Goal: Task Accomplishment & Management: Manage account settings

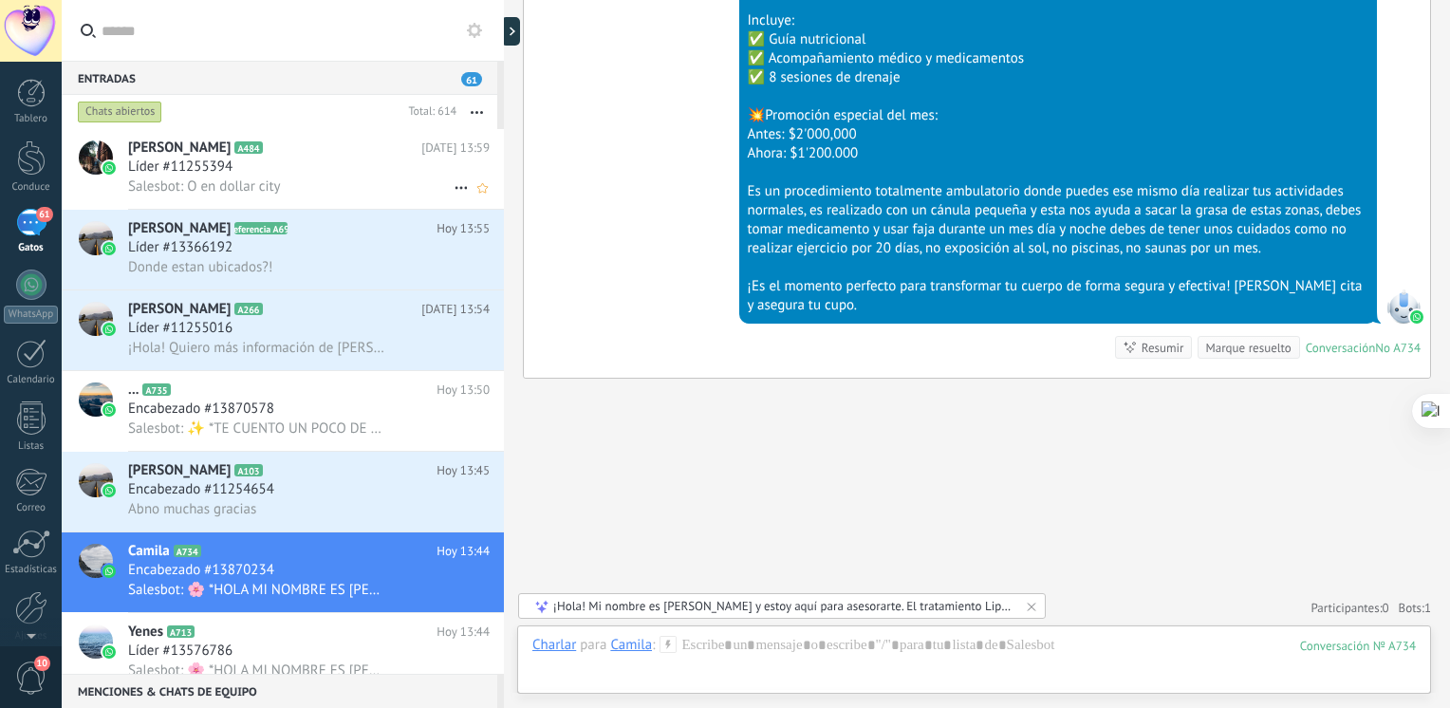
click at [248, 164] on div "Líder #11255394" at bounding box center [308, 166] width 361 height 19
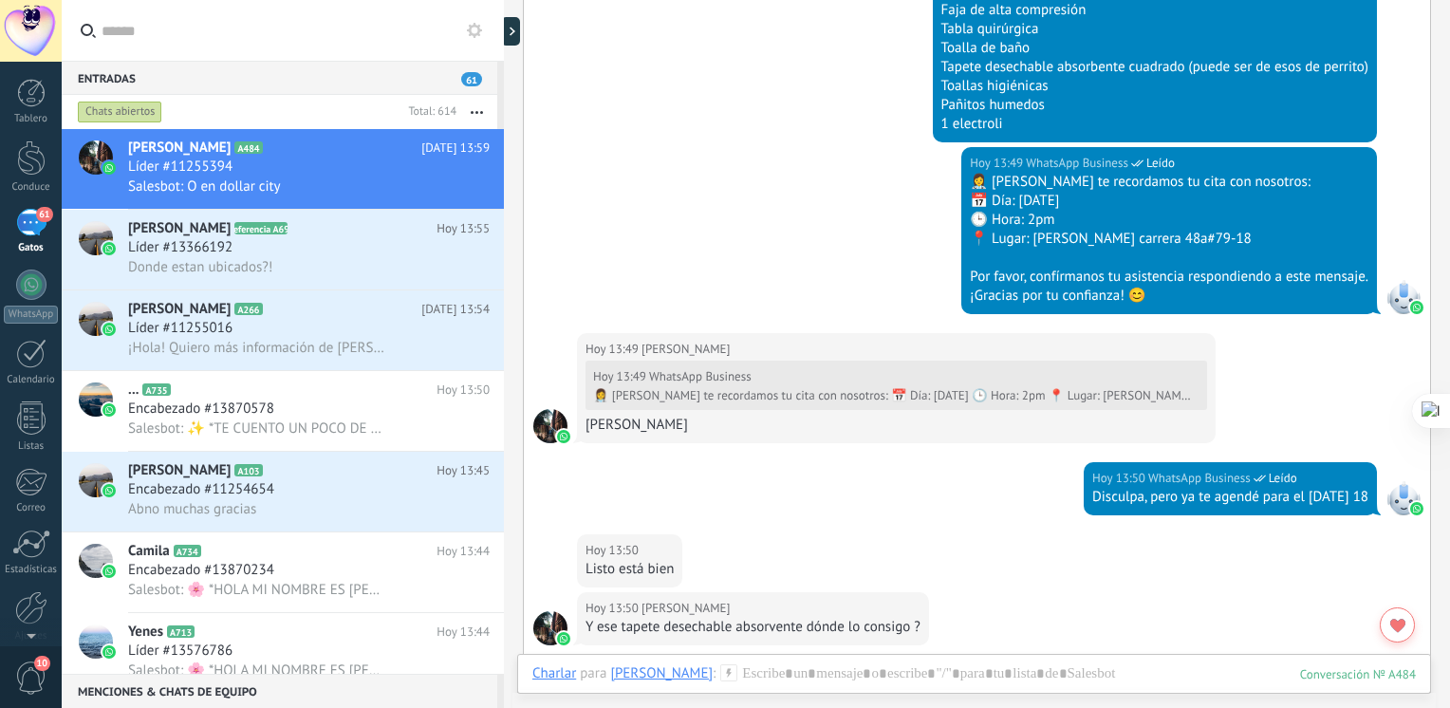
scroll to position [2862, 0]
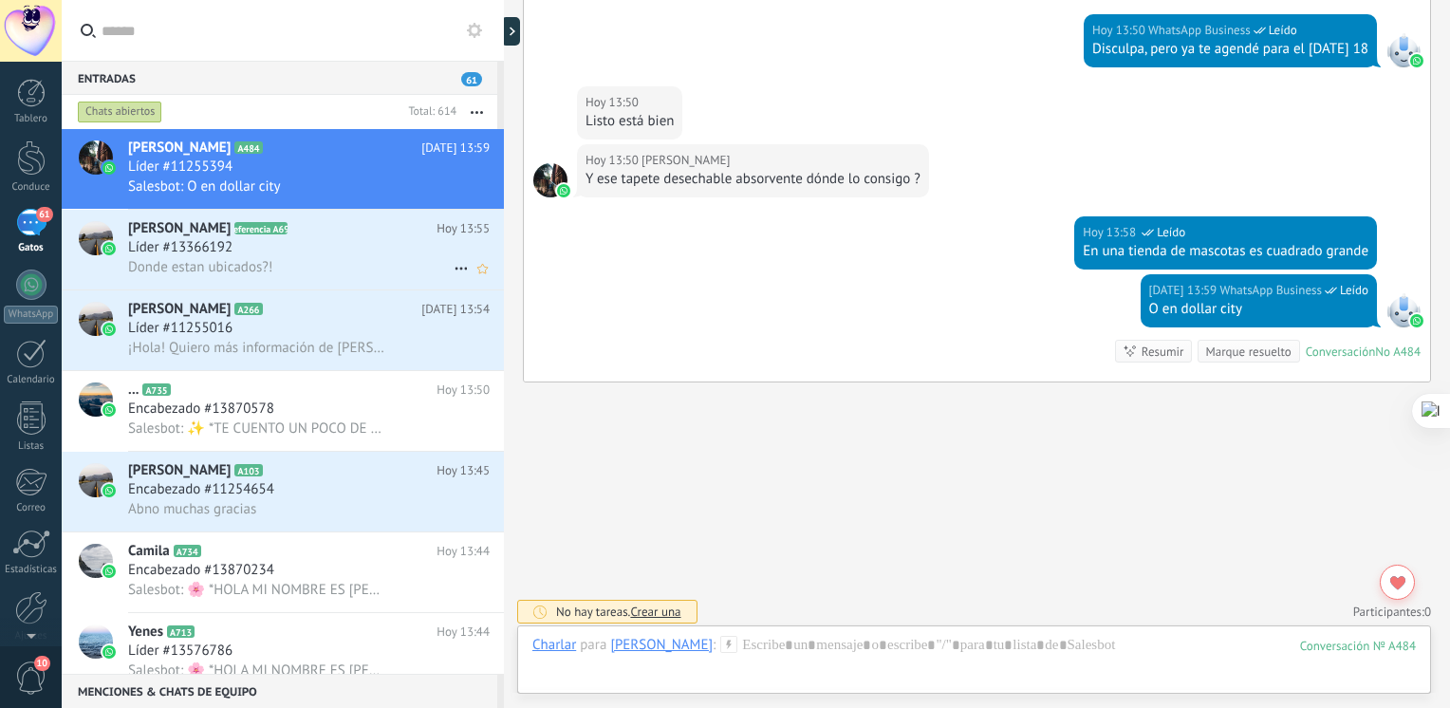
click at [235, 261] on span "Donde estan ubicados?!" at bounding box center [200, 267] width 144 height 18
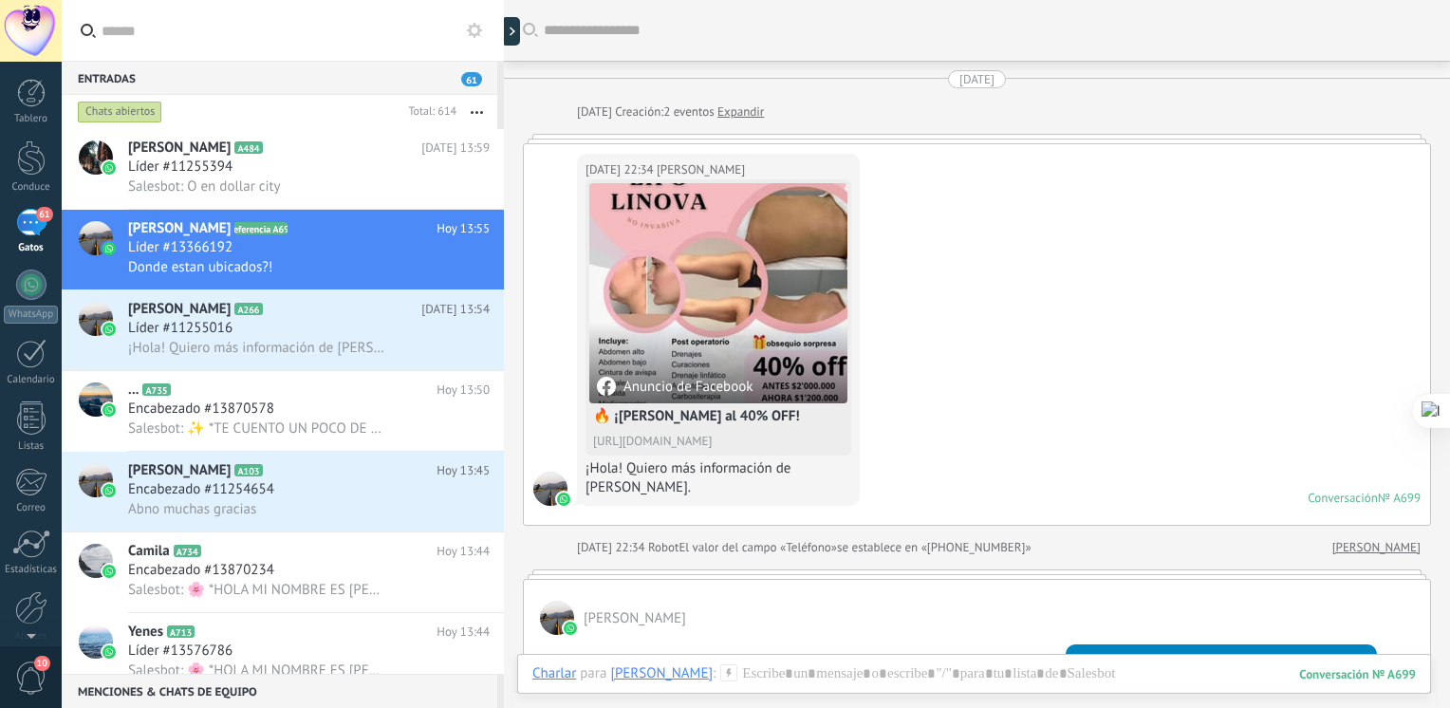
scroll to position [1469, 0]
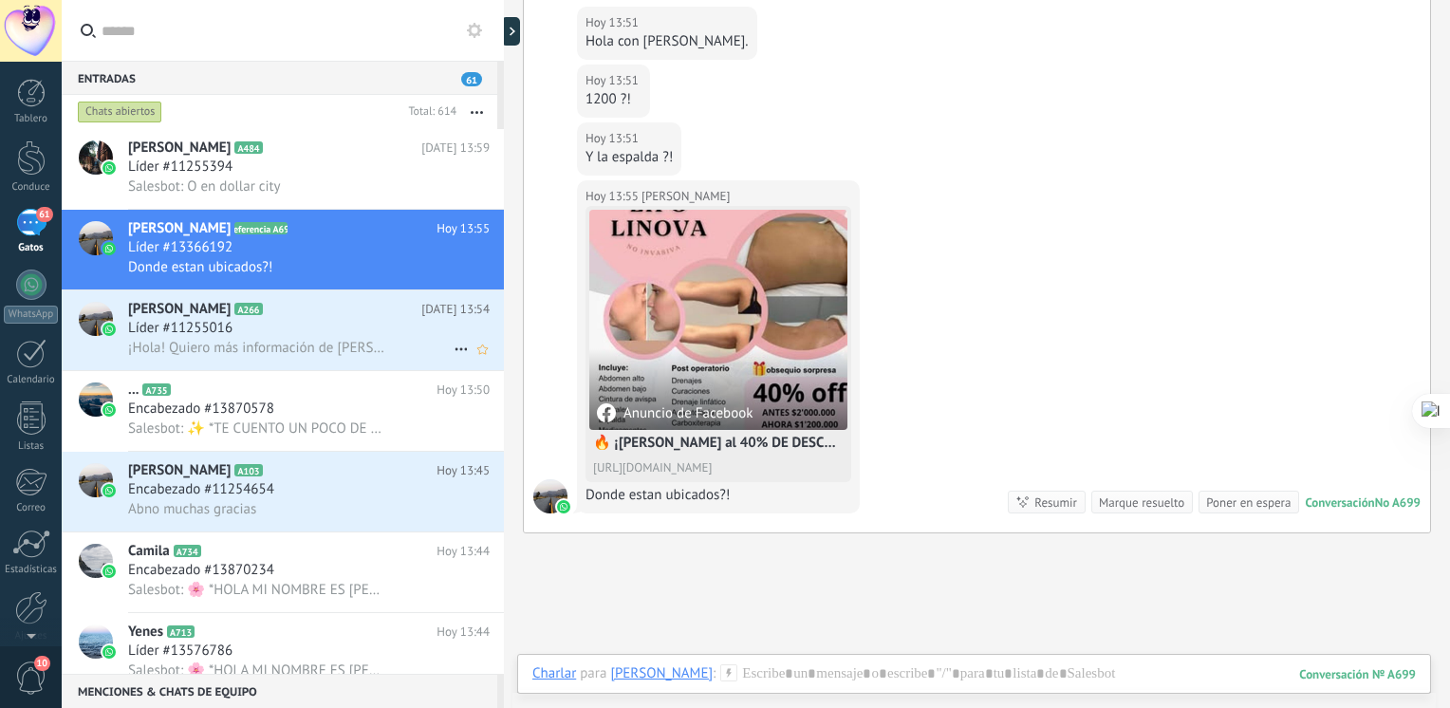
click at [224, 343] on span "¡Hola! Quiero más información de [PERSON_NAME]." at bounding box center [256, 348] width 257 height 18
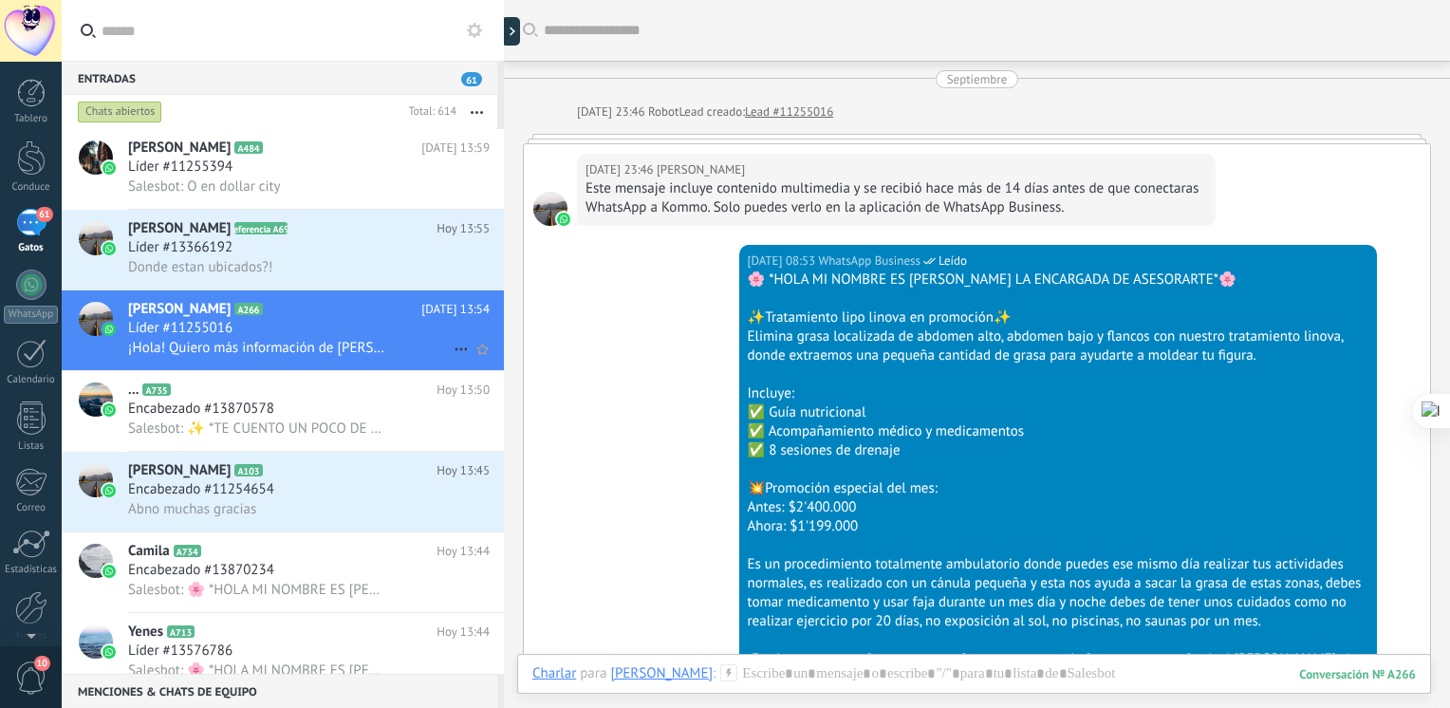
scroll to position [2311, 0]
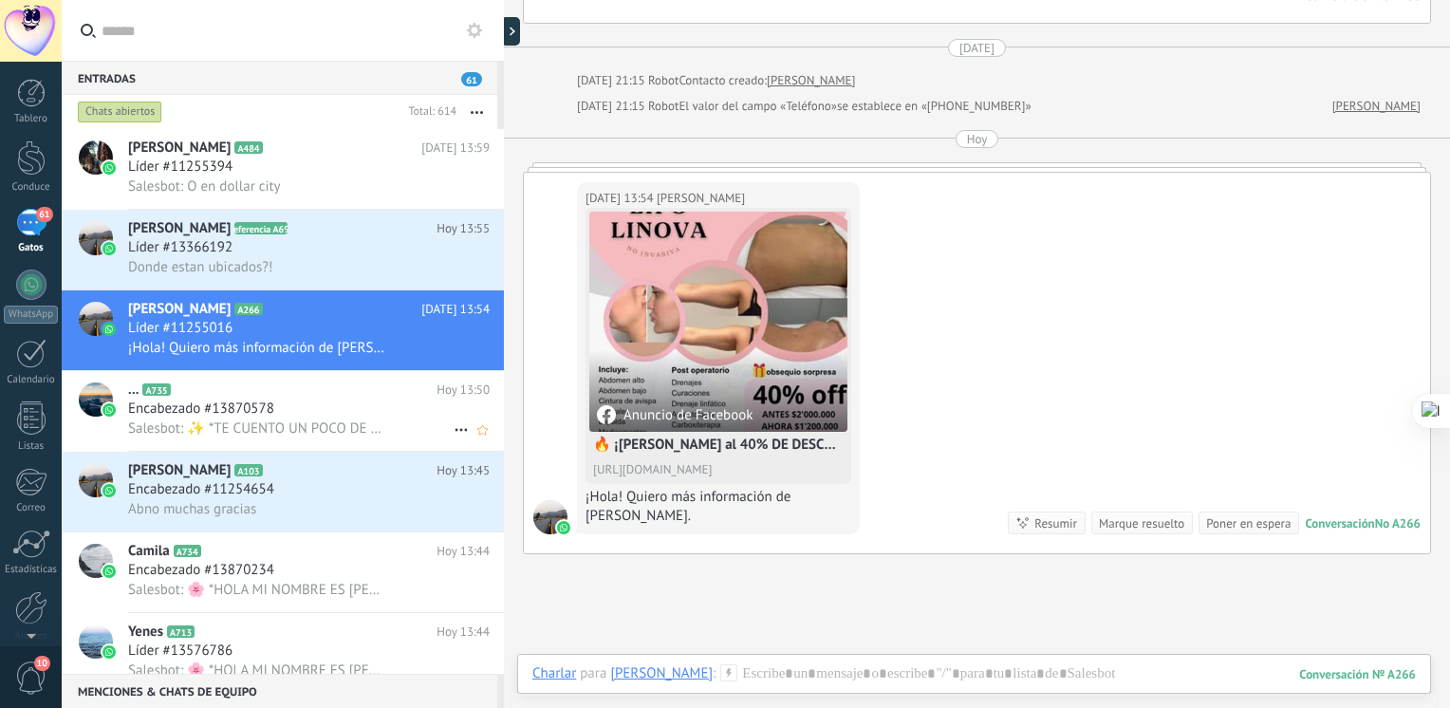
click at [220, 418] on span "Encabezado #13870578" at bounding box center [201, 408] width 146 height 19
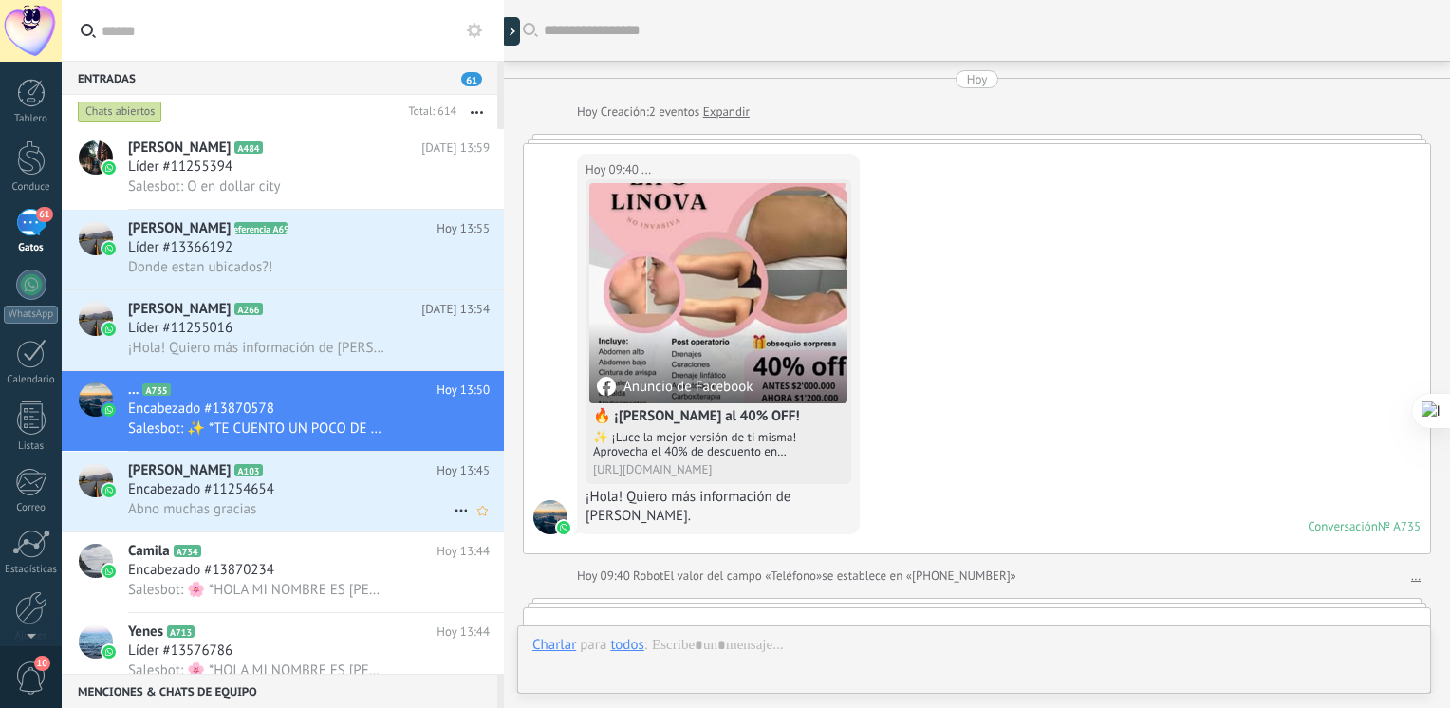
click at [236, 499] on span "Encabezado #11254654" at bounding box center [201, 489] width 146 height 19
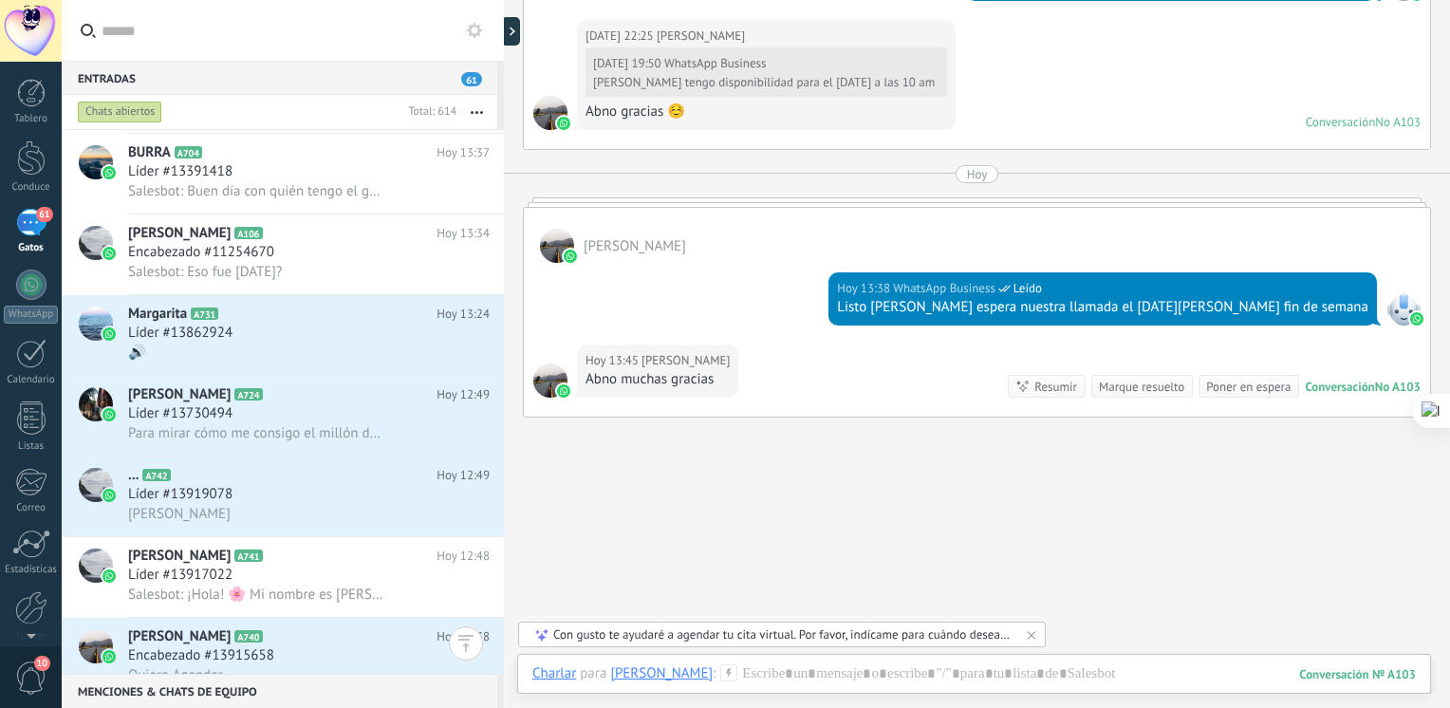
scroll to position [1431, 0]
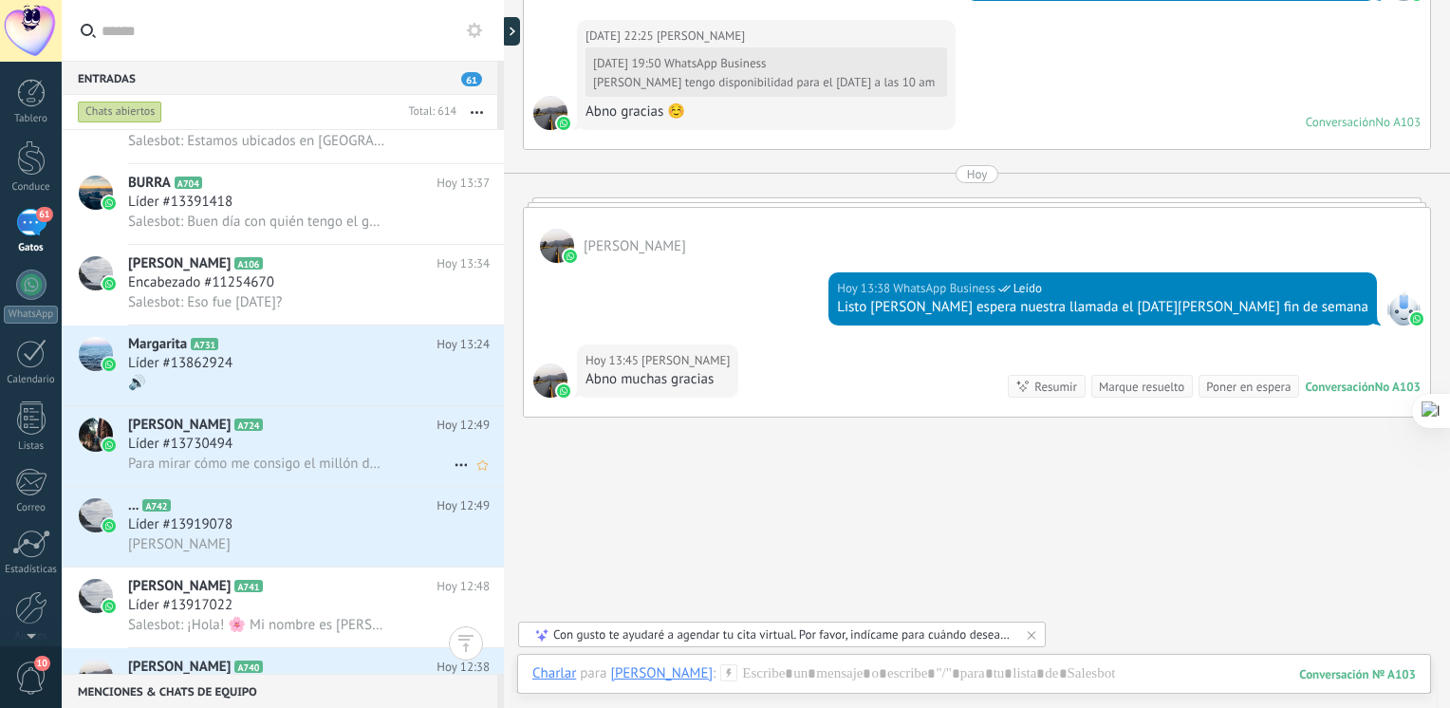
click at [268, 472] on span "Para mirar cómo me consigo el millón de pesos" at bounding box center [256, 463] width 257 height 18
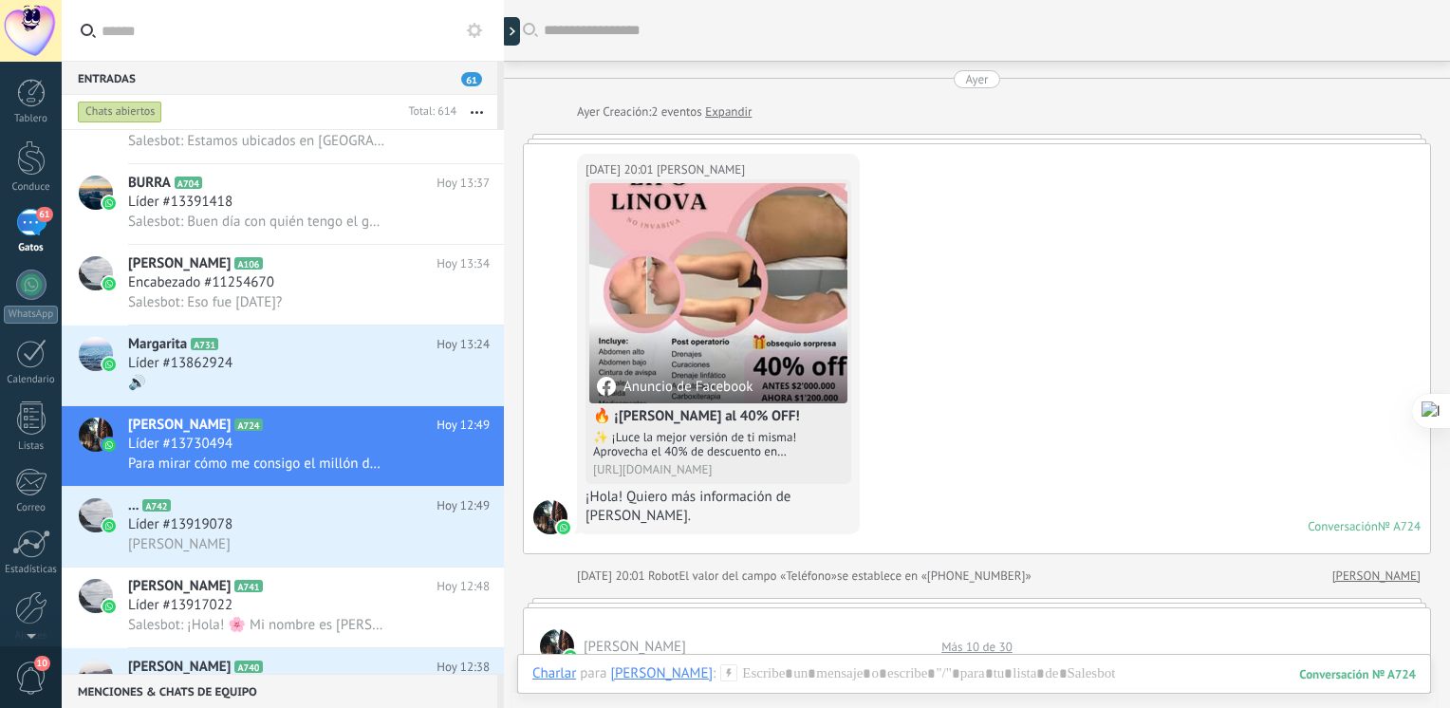
scroll to position [940, 0]
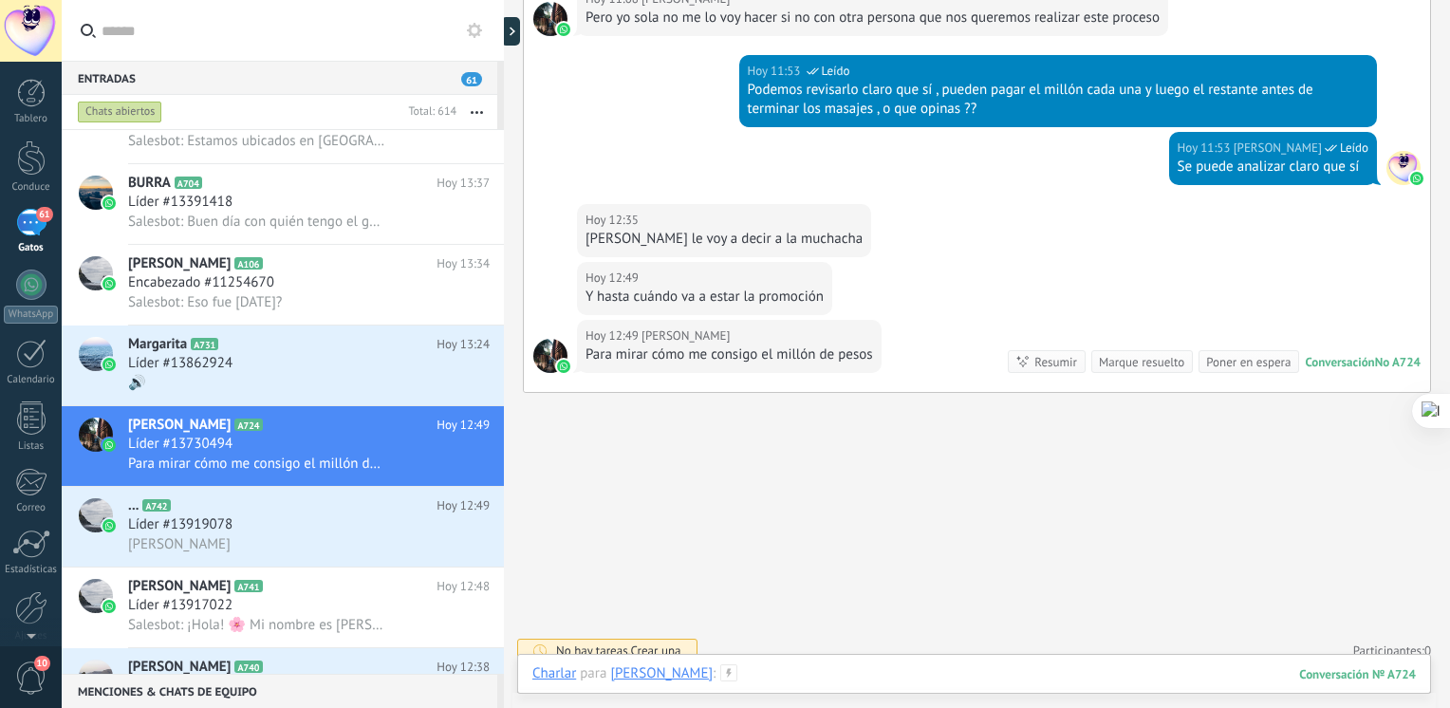
click at [947, 666] on div at bounding box center [973, 692] width 883 height 57
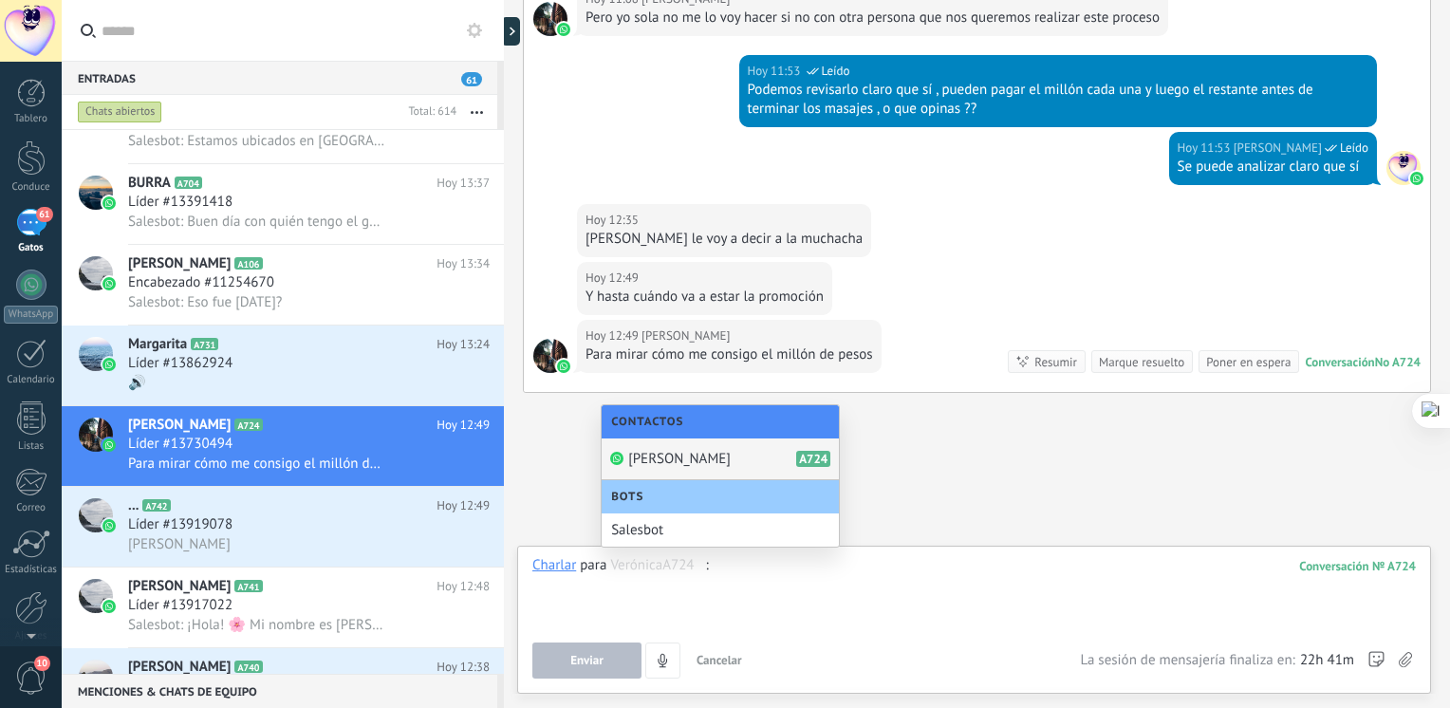
click at [717, 655] on span "Cancelar" at bounding box center [719, 660] width 46 height 16
